Goal: Contribute content: Add original content to the website for others to see

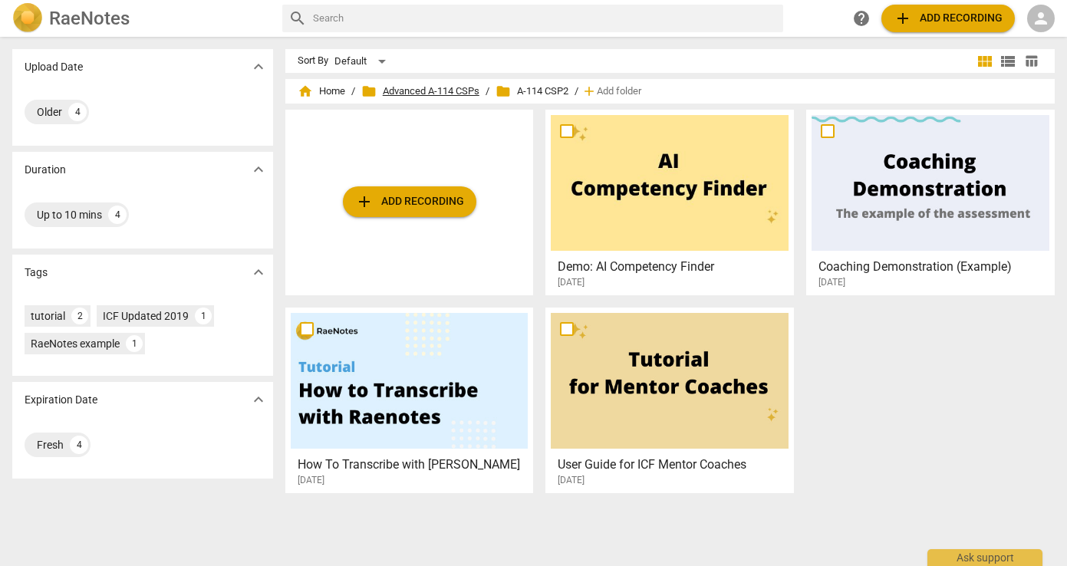
click at [455, 89] on span "folder Advanced A-114 CSPs" at bounding box center [420, 91] width 118 height 15
click at [334, 89] on span "home Home" at bounding box center [322, 91] width 48 height 15
click at [85, 10] on h2 "RaeNotes" at bounding box center [89, 18] width 81 height 21
click at [1055, 13] on div "RaeNotes search help add Add recording person" at bounding box center [533, 18] width 1067 height 31
click at [1042, 16] on span "person" at bounding box center [1041, 18] width 18 height 18
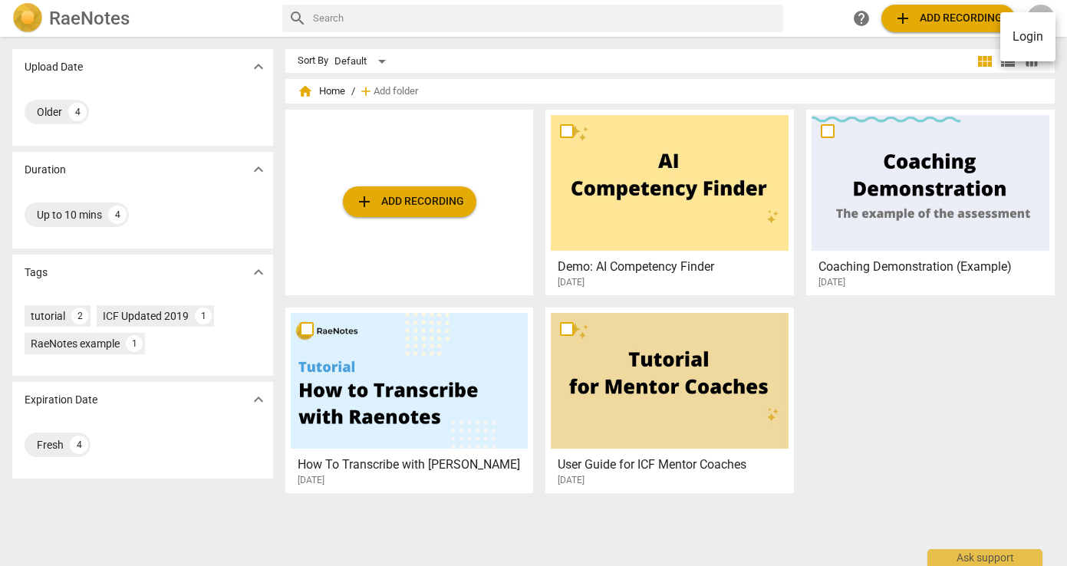
click at [1042, 16] on ul "Login" at bounding box center [1027, 36] width 55 height 49
click at [1029, 38] on li "Login" at bounding box center [1027, 36] width 55 height 37
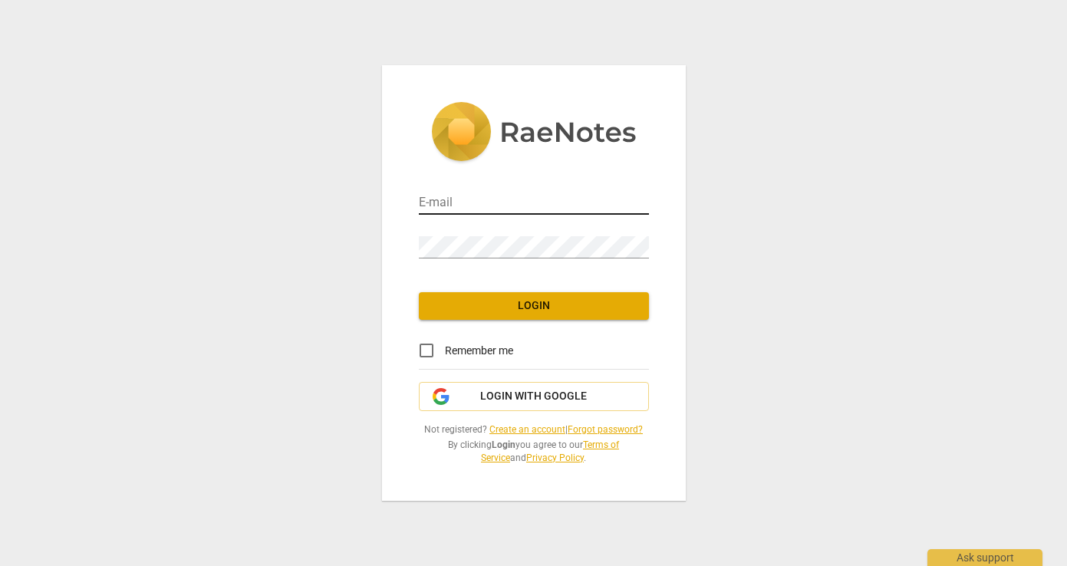
click at [561, 207] on input "email" at bounding box center [534, 204] width 230 height 22
type input "[EMAIL_ADDRESS][DOMAIN_NAME]"
click at [548, 311] on span "Login" at bounding box center [534, 305] width 206 height 15
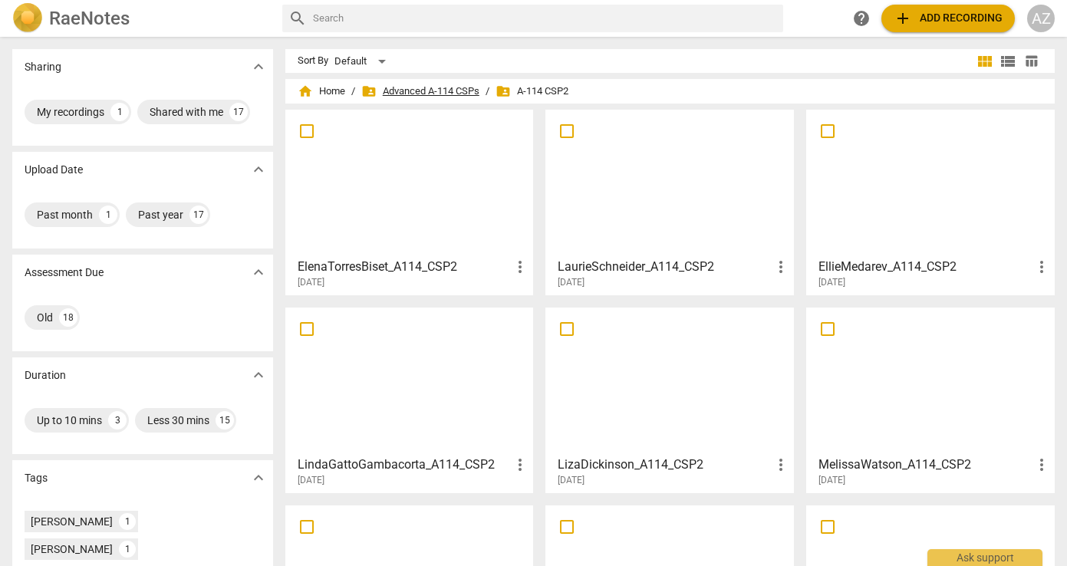
click at [443, 92] on span "folder_shared Advanced A-114 CSPs" at bounding box center [420, 91] width 118 height 15
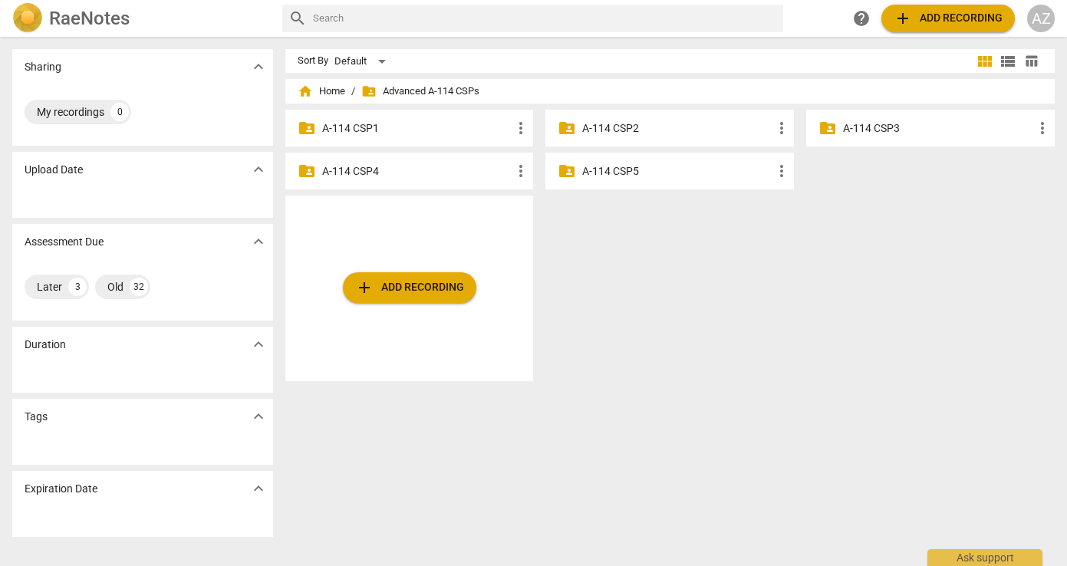
click at [871, 124] on p "A-114 CSP3" at bounding box center [938, 128] width 190 height 16
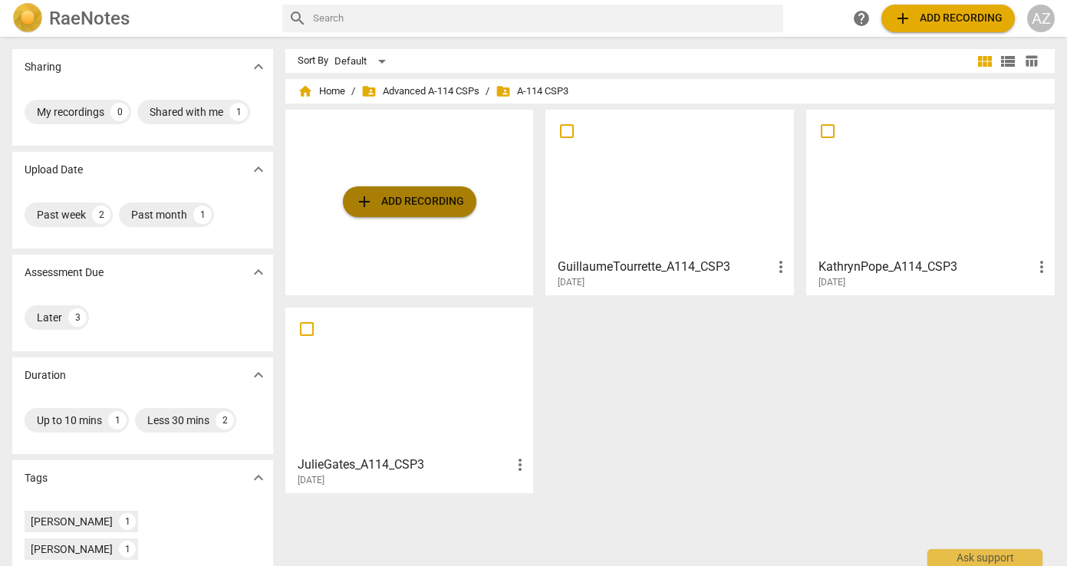
click at [403, 203] on span "add Add recording" at bounding box center [409, 202] width 109 height 18
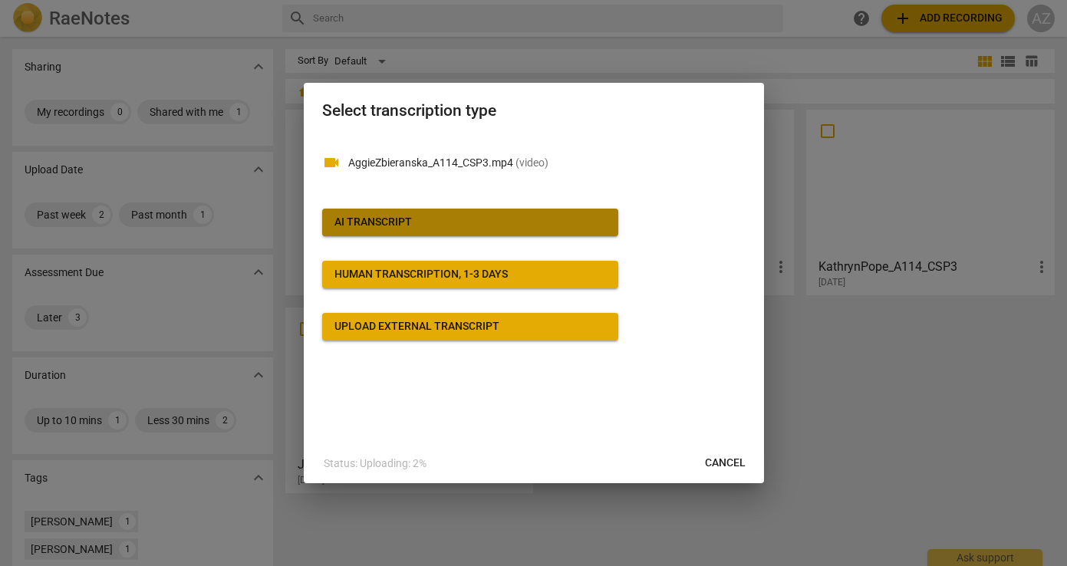
click at [426, 222] on span "AI Transcript" at bounding box center [470, 222] width 272 height 15
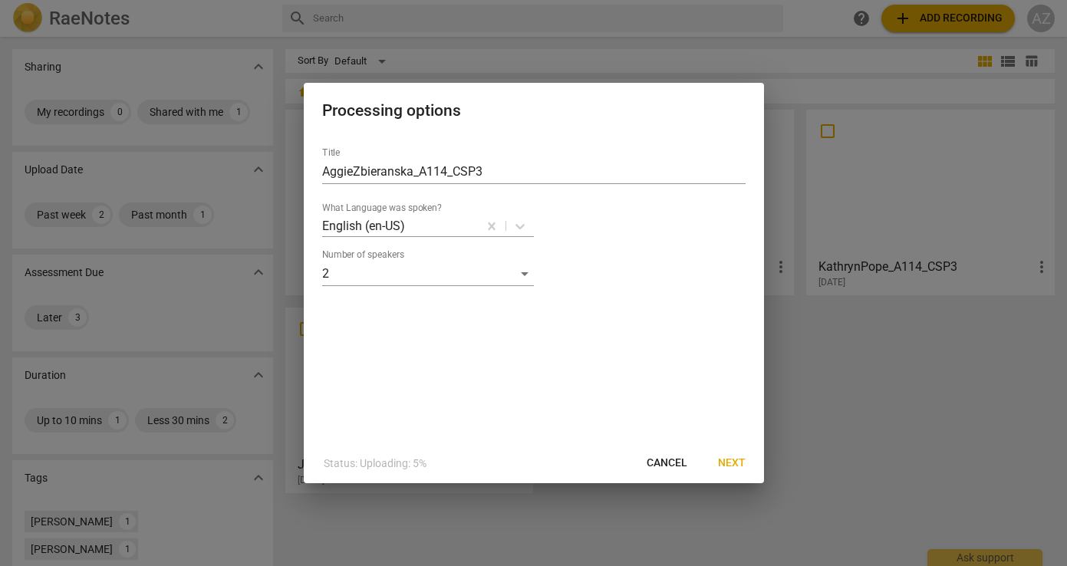
click at [738, 474] on button "Next" at bounding box center [732, 463] width 52 height 28
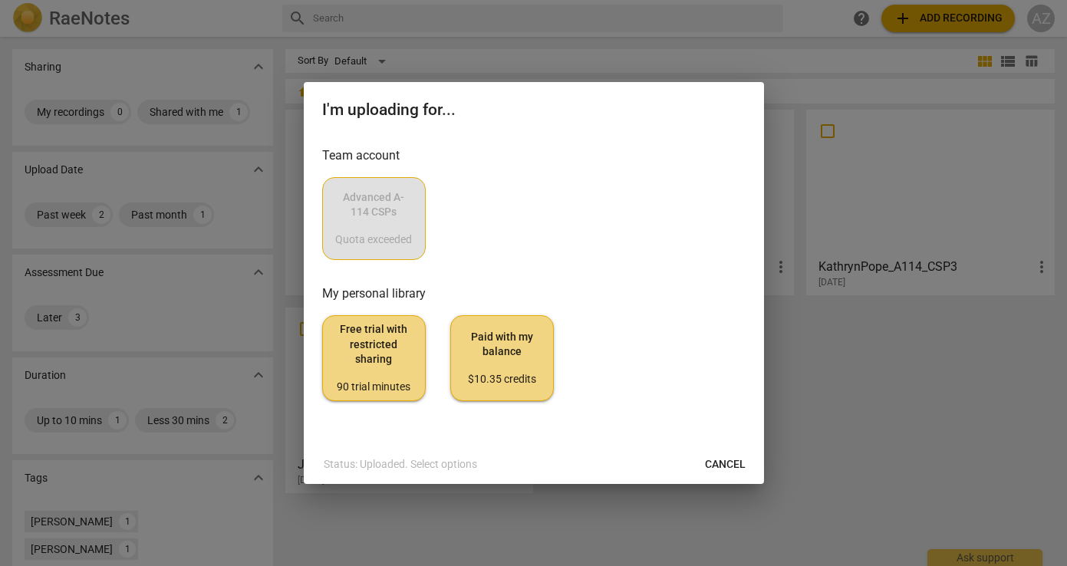
click at [369, 219] on div "Advanced A-114 CSPs Quota exceeded" at bounding box center [533, 218] width 423 height 83
click at [719, 462] on span "Cancel" at bounding box center [725, 464] width 41 height 15
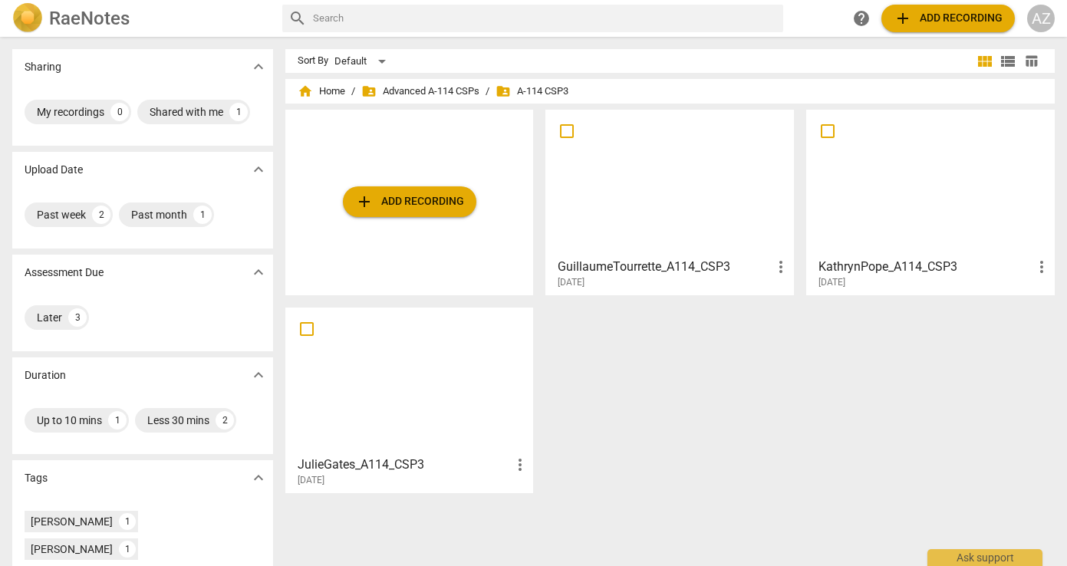
click at [388, 204] on span "add Add recording" at bounding box center [409, 202] width 109 height 18
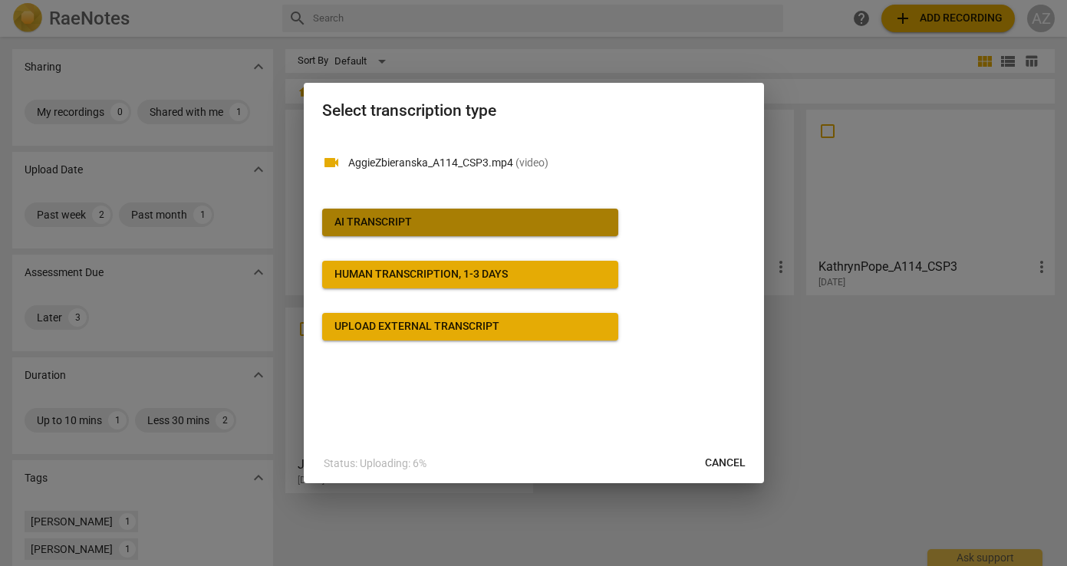
click at [455, 223] on span "AI Transcript" at bounding box center [470, 222] width 272 height 15
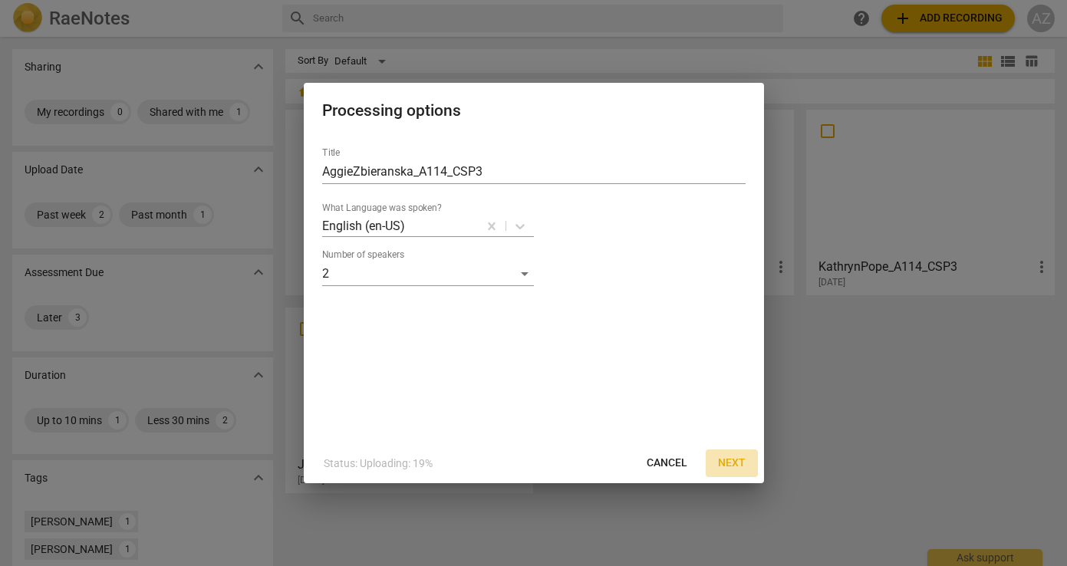
click at [728, 465] on span "Next" at bounding box center [732, 463] width 28 height 15
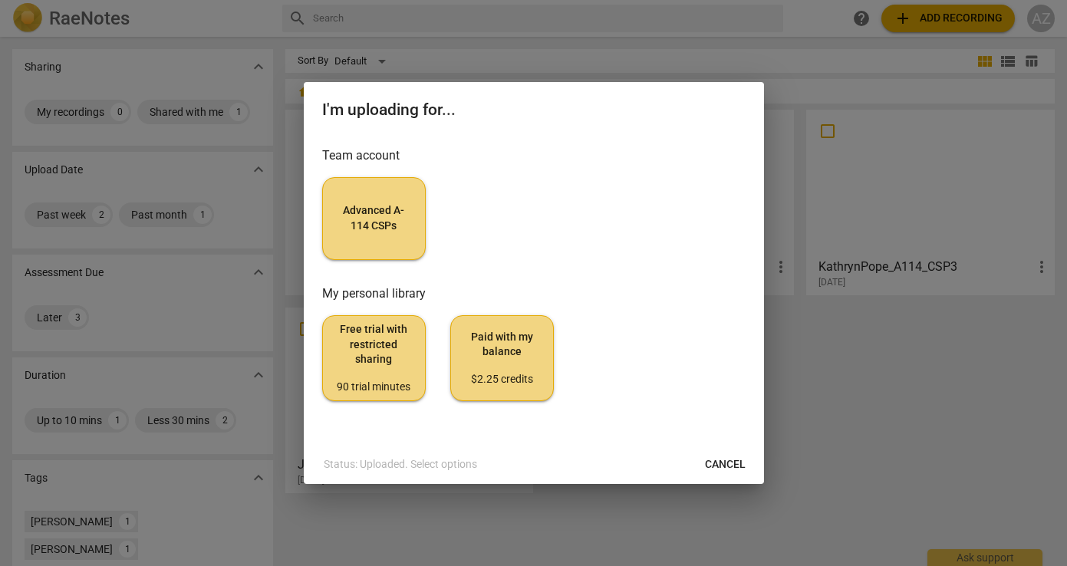
click at [384, 224] on span "Advanced A-114 CSPs" at bounding box center [373, 218] width 77 height 30
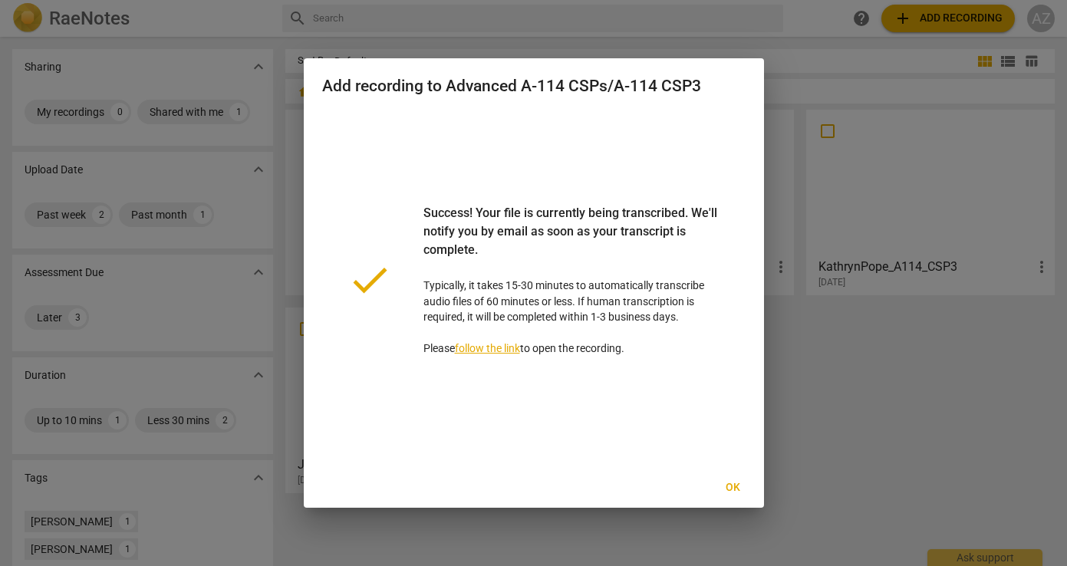
click at [733, 486] on span "Ok" at bounding box center [733, 487] width 25 height 15
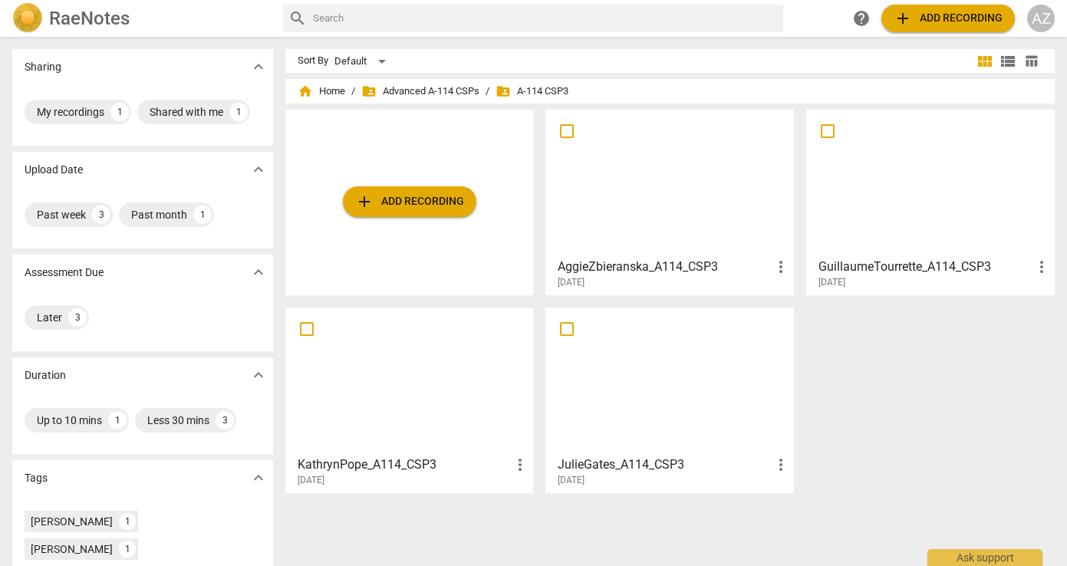
click at [670, 221] on div at bounding box center [670, 183] width 238 height 136
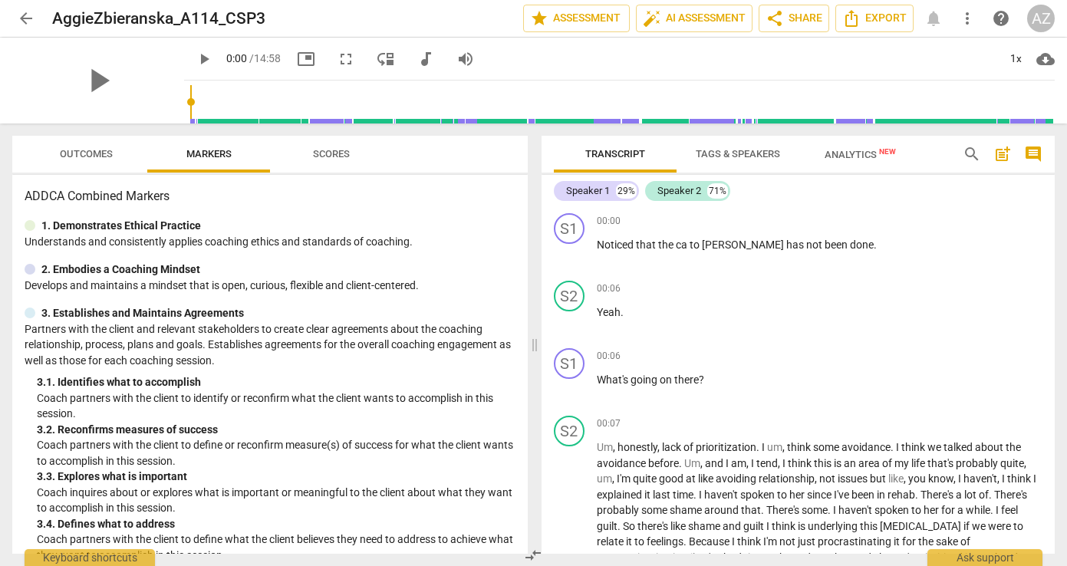
click at [1003, 154] on span "post_add" at bounding box center [1002, 154] width 18 height 18
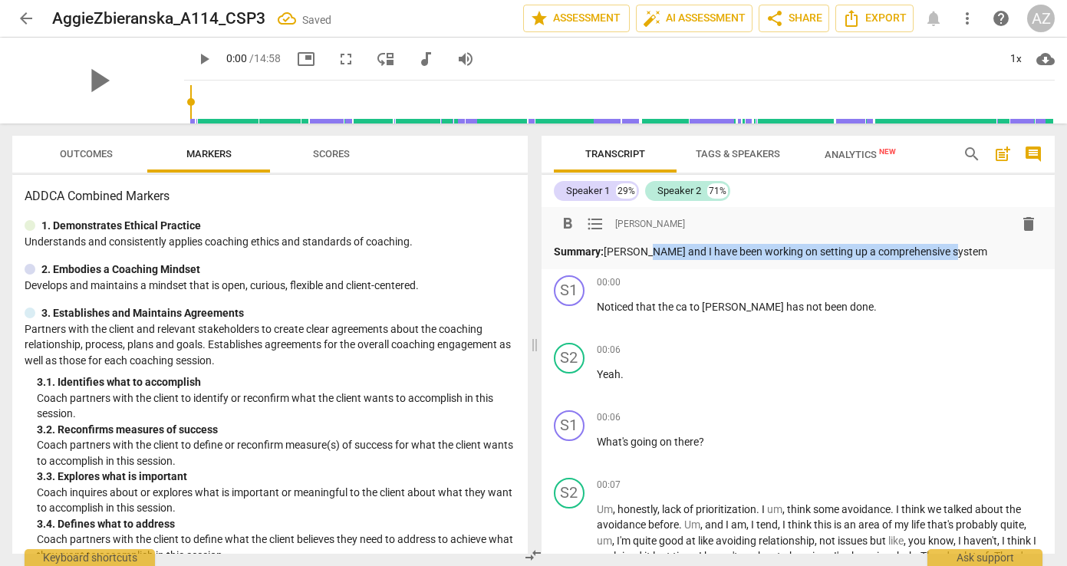
drag, startPoint x: 639, startPoint y: 251, endPoint x: 941, endPoint y: 259, distance: 302.3
click at [941, 259] on div "format_bold format_list_bulleted [PERSON_NAME] delete Summary: [PERSON_NAME] an…" at bounding box center [799, 238] width 514 height 62
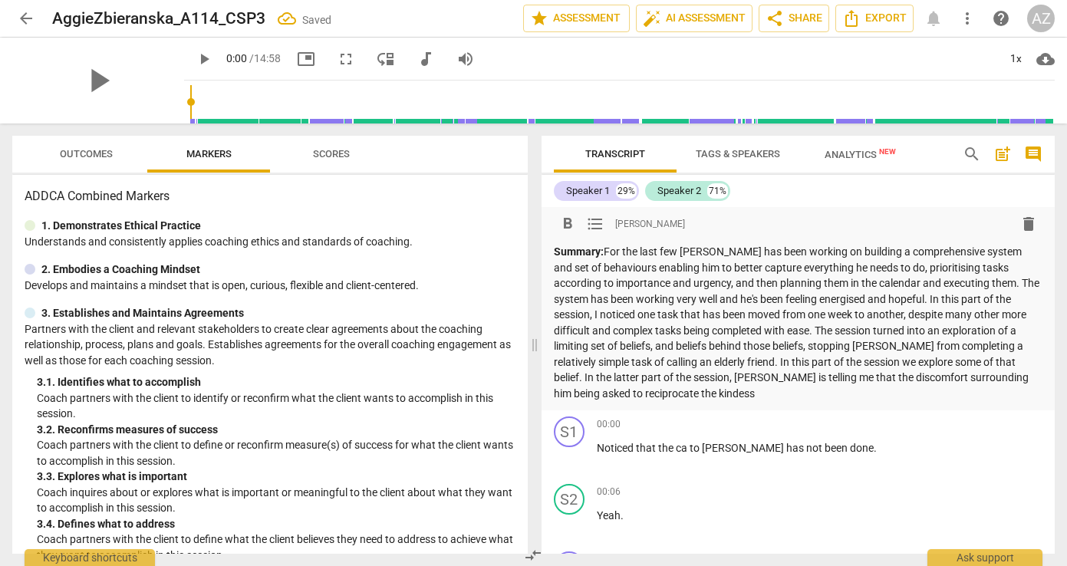
click at [579, 377] on p "Summary: For the last few [PERSON_NAME] has been working on building a comprehe…" at bounding box center [798, 322] width 489 height 157
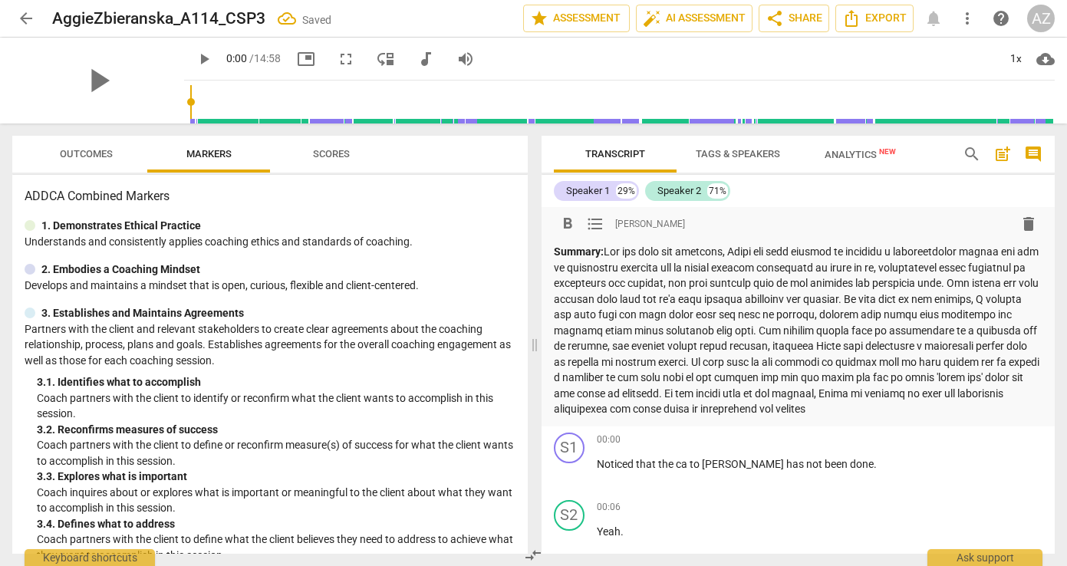
click at [754, 395] on p "Summary:" at bounding box center [798, 330] width 489 height 173
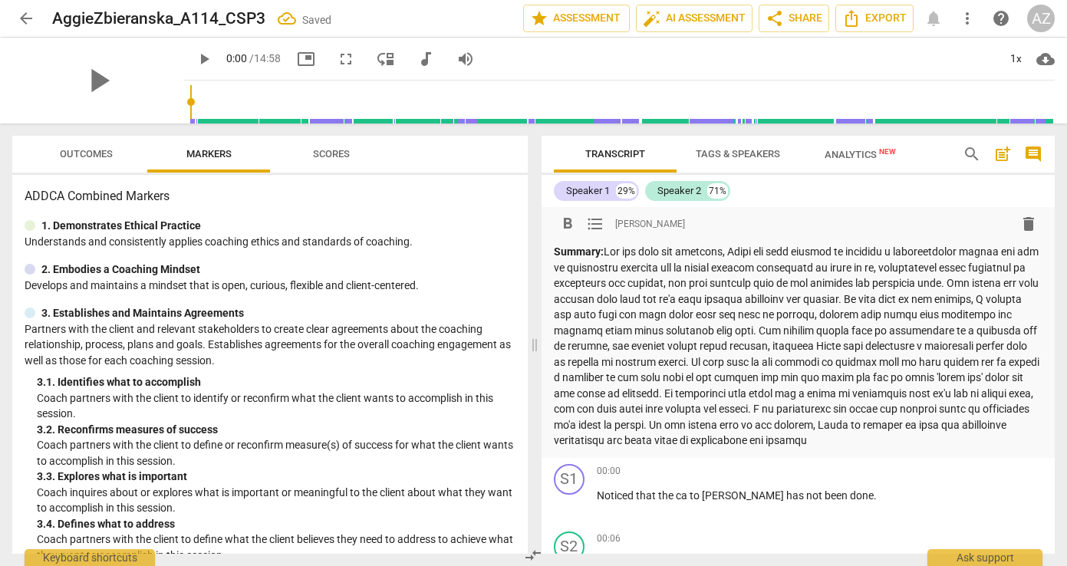
scroll to position [4, 0]
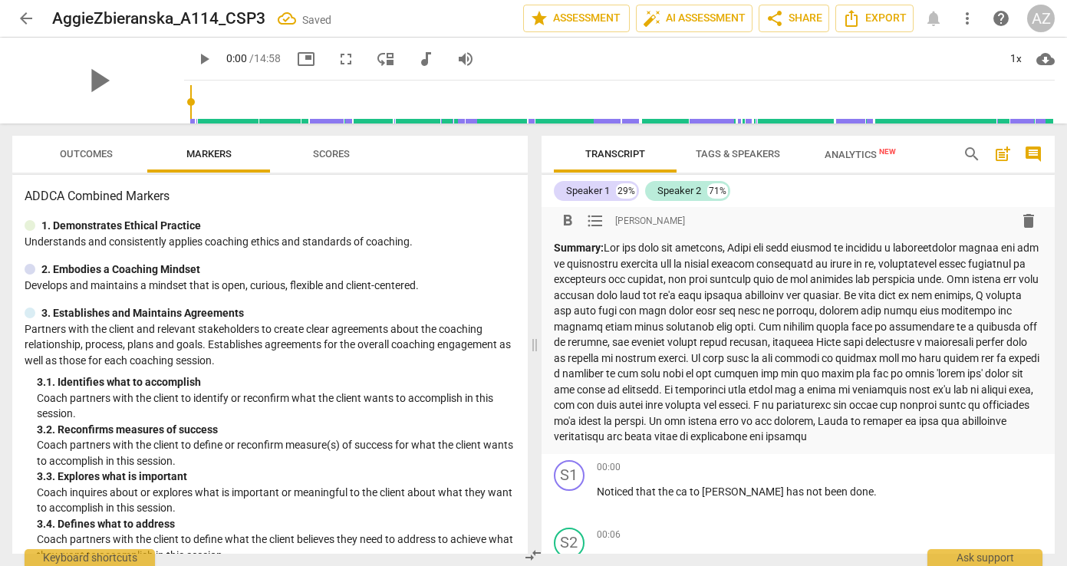
drag, startPoint x: 916, startPoint y: 434, endPoint x: 647, endPoint y: 440, distance: 268.5
click at [647, 440] on p "Summary:" at bounding box center [798, 342] width 489 height 205
click at [693, 444] on div "format_bold format_list_bulleted [PERSON_NAME] delete Summary:" at bounding box center [799, 328] width 514 height 251
drag, startPoint x: 708, startPoint y: 437, endPoint x: 914, endPoint y: 444, distance: 205.7
click at [914, 444] on p "Summary:" at bounding box center [798, 342] width 489 height 205
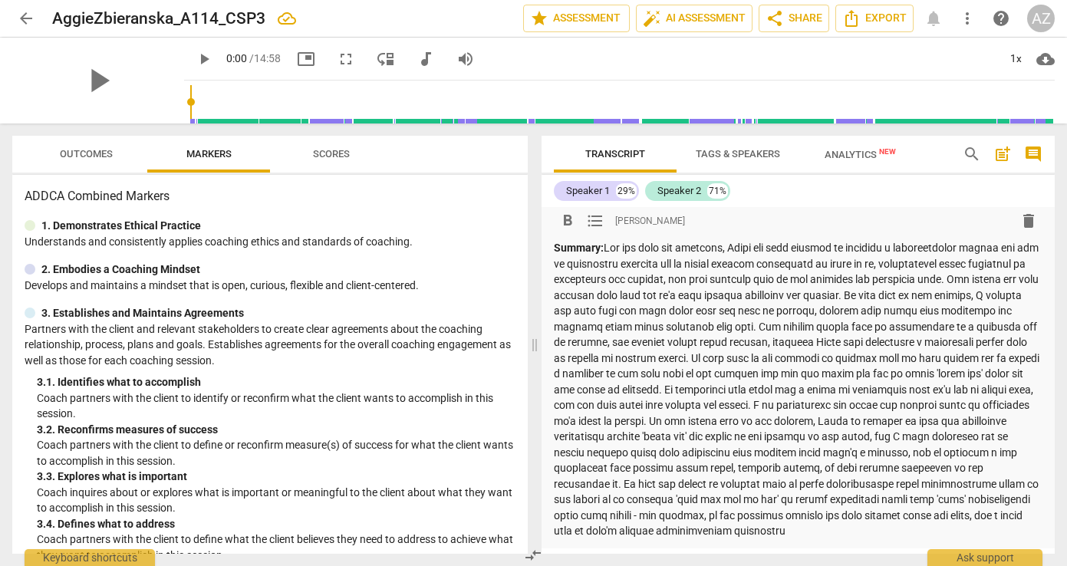
click at [780, 534] on p "Summary:" at bounding box center [798, 389] width 489 height 299
click at [883, 532] on p "Summary:" at bounding box center [798, 389] width 489 height 299
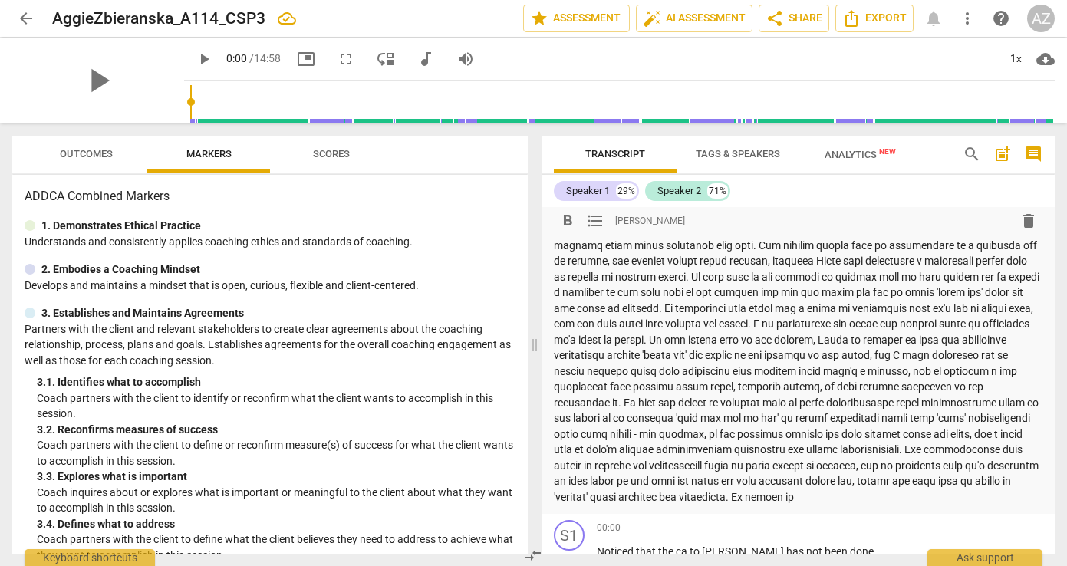
scroll to position [87, 0]
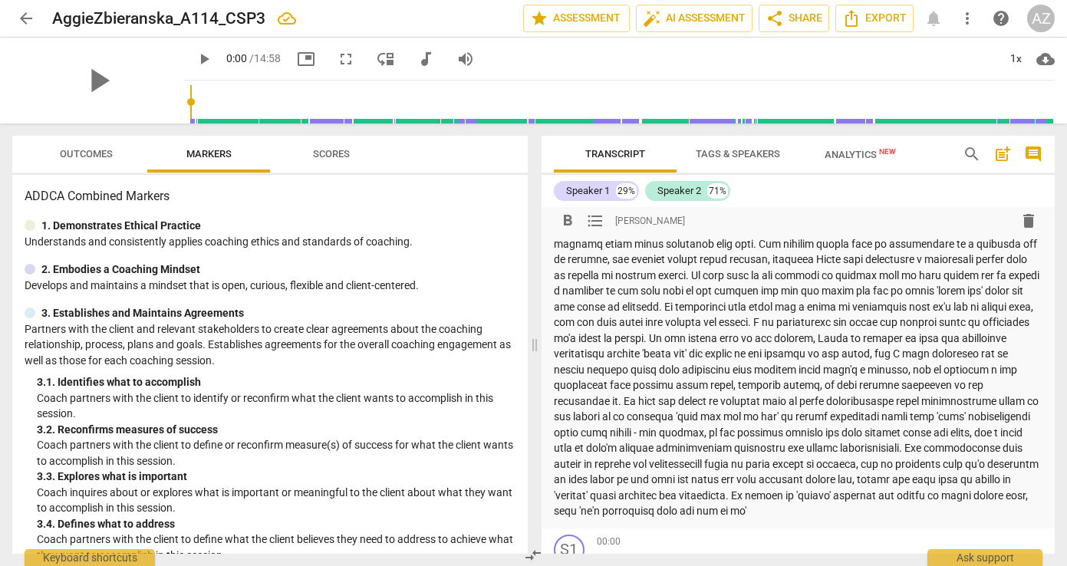
click at [583, 514] on p "Summary:" at bounding box center [798, 338] width 489 height 362
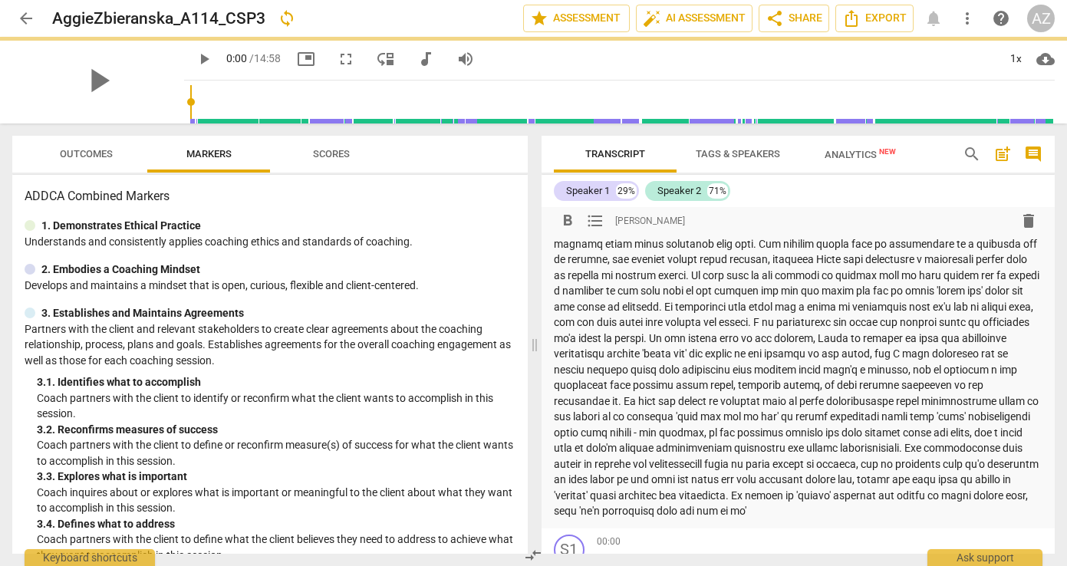
click at [953, 518] on p "Summary:" at bounding box center [798, 338] width 489 height 362
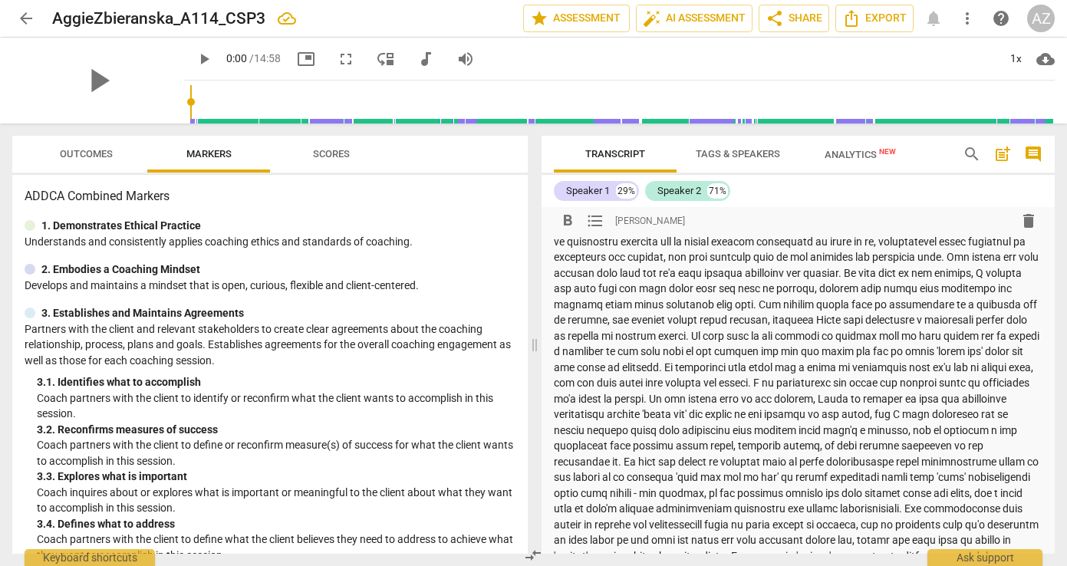
scroll to position [30, 0]
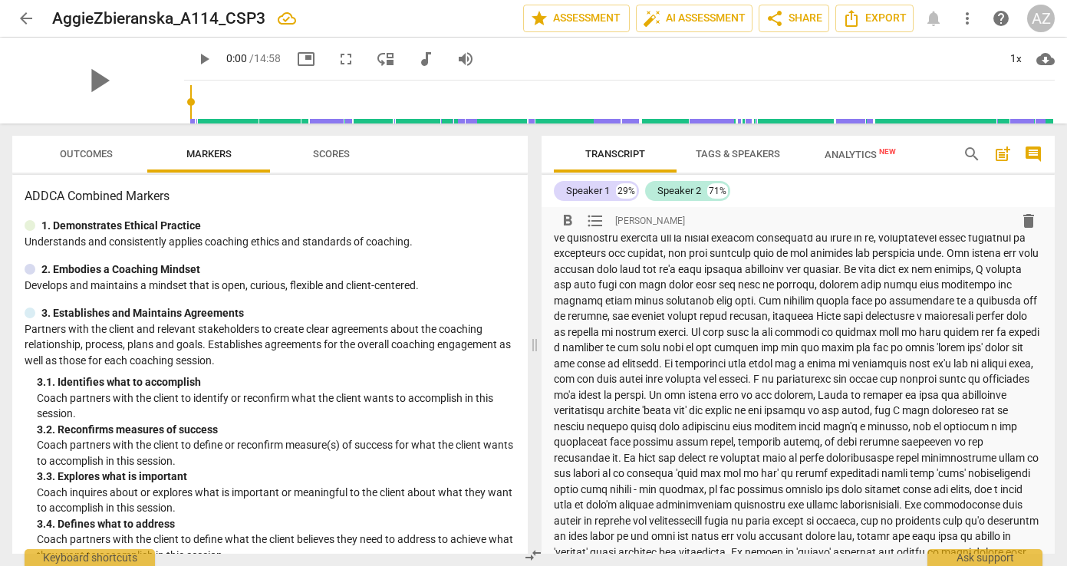
click at [782, 331] on p "Summary:" at bounding box center [798, 410] width 489 height 393
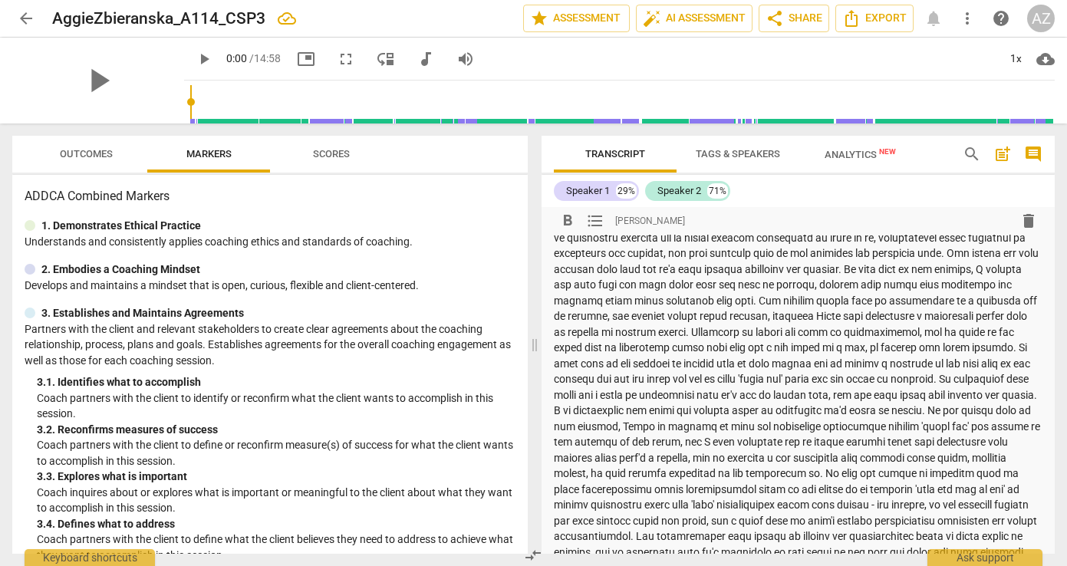
click at [929, 326] on p "Summary:" at bounding box center [798, 418] width 489 height 409
click at [826, 323] on p "Summary:" at bounding box center [798, 418] width 489 height 409
click at [933, 334] on p "Summary:" at bounding box center [798, 418] width 489 height 409
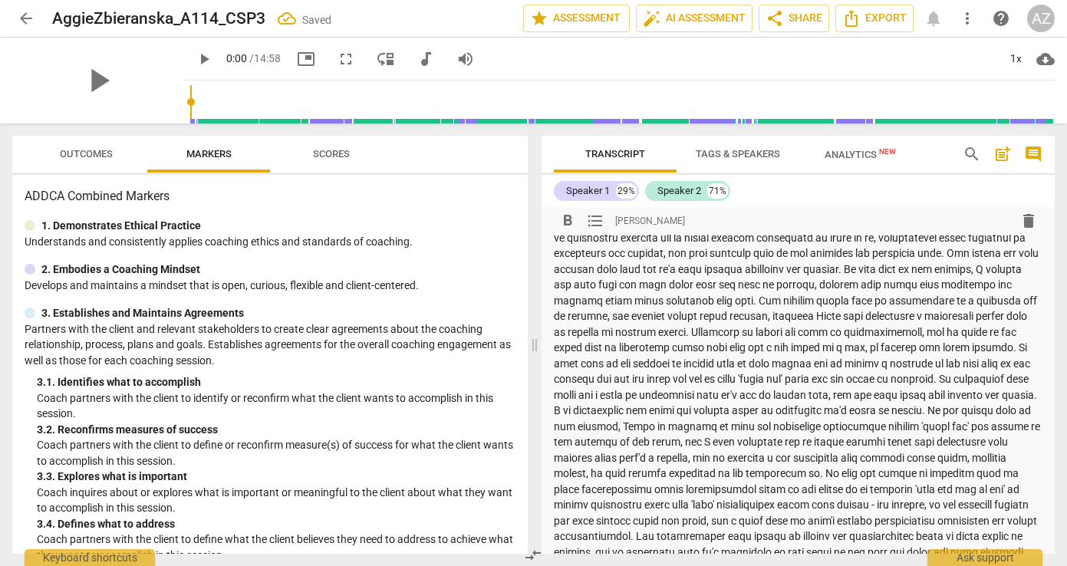
click at [807, 303] on p "Summary:" at bounding box center [798, 418] width 489 height 409
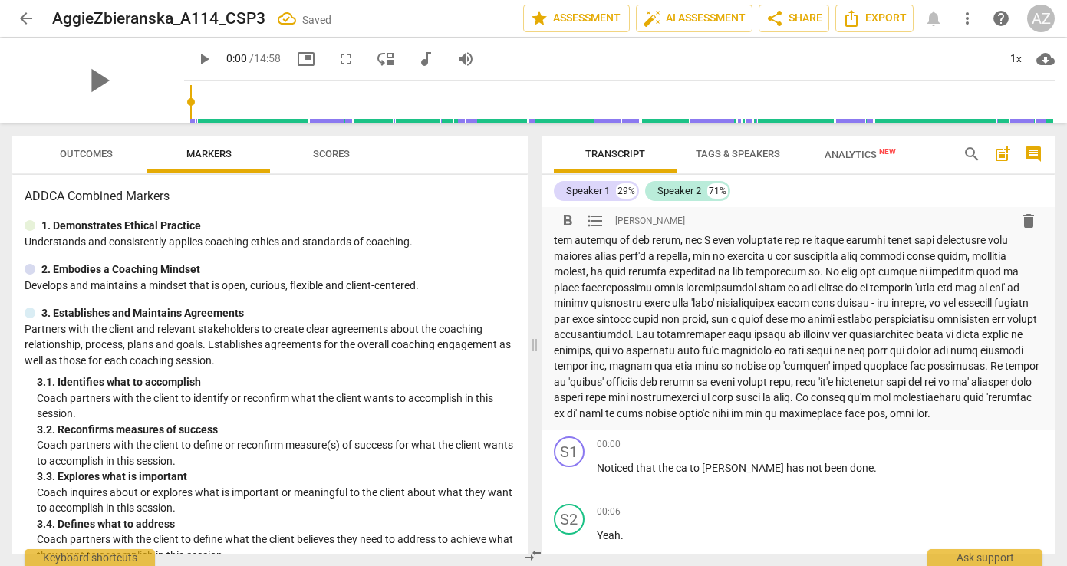
scroll to position [0, 0]
